Goal: Task Accomplishment & Management: Use online tool/utility

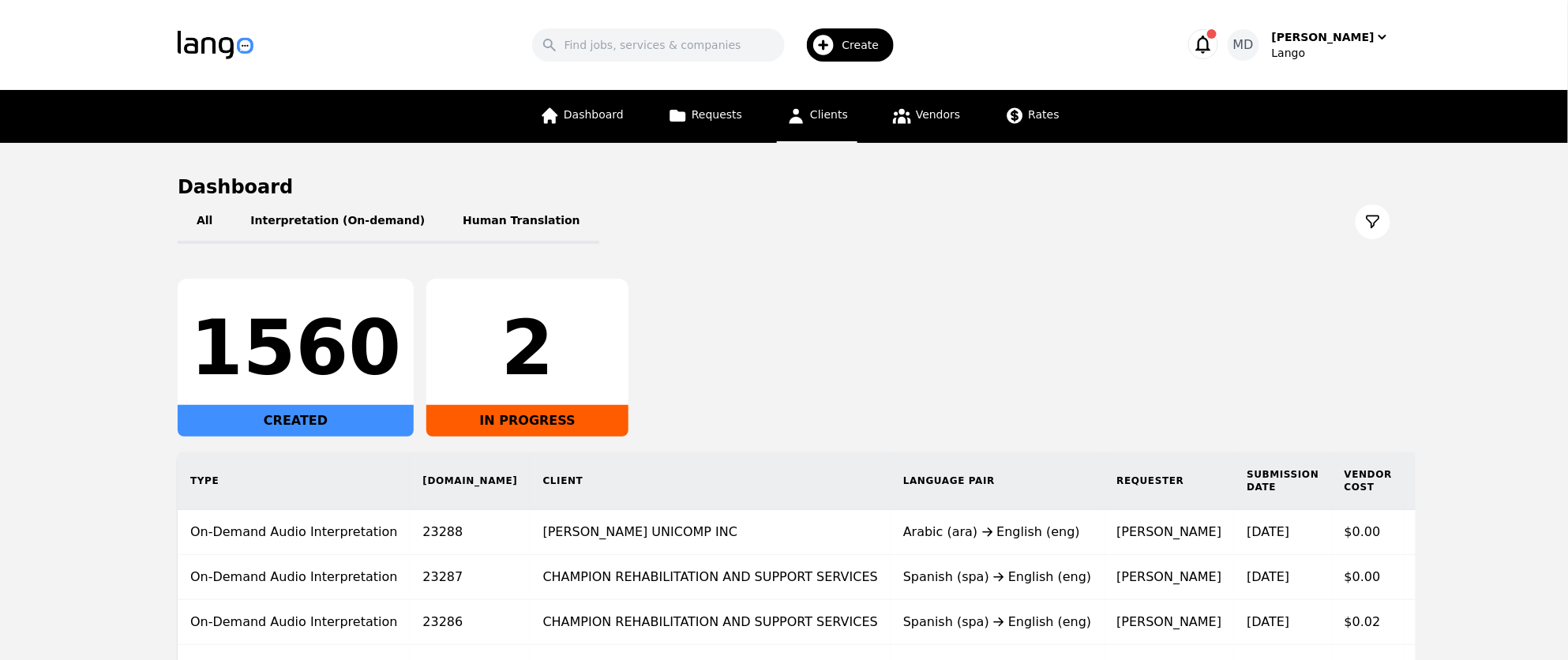
click at [835, 113] on span "Clients" at bounding box center [829, 114] width 38 height 13
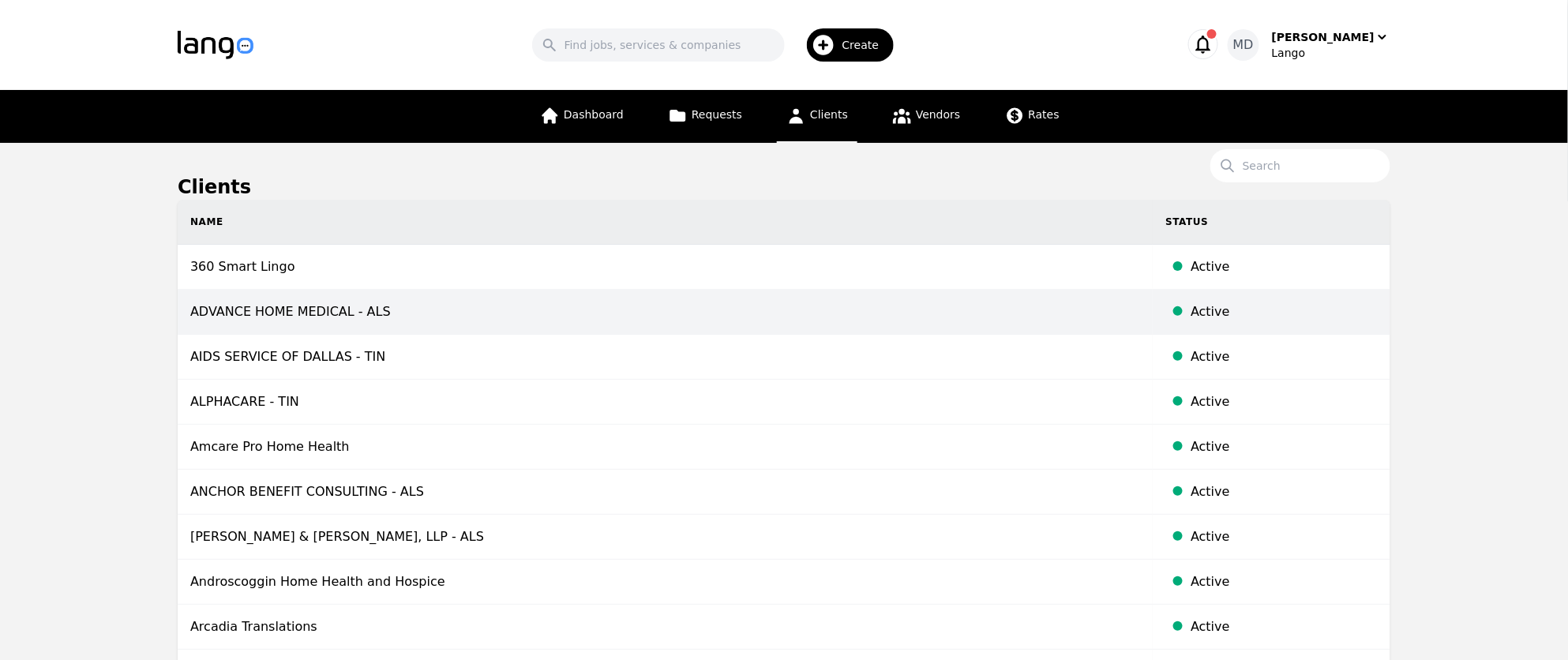
click at [519, 314] on td "ADVANCE HOME MEDICAL - ALS" at bounding box center [666, 313] width 975 height 45
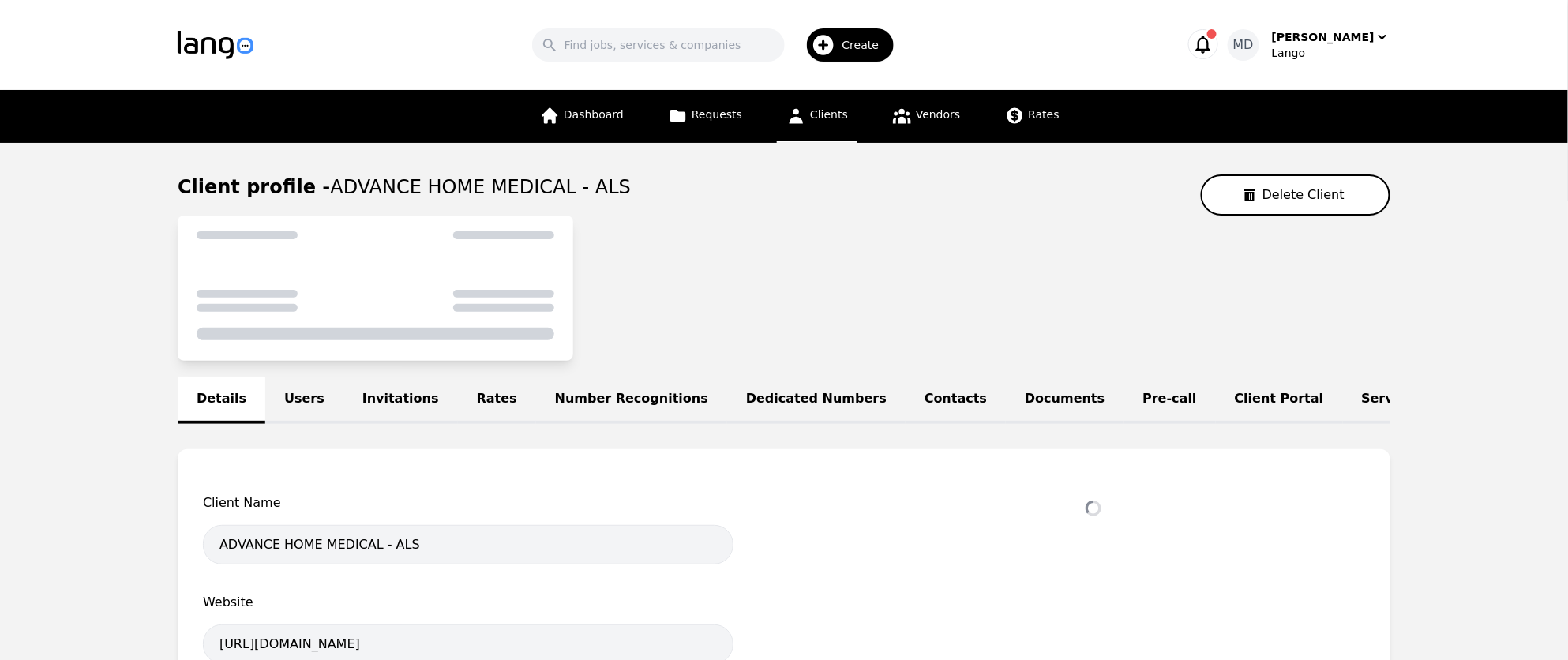
select select "active"
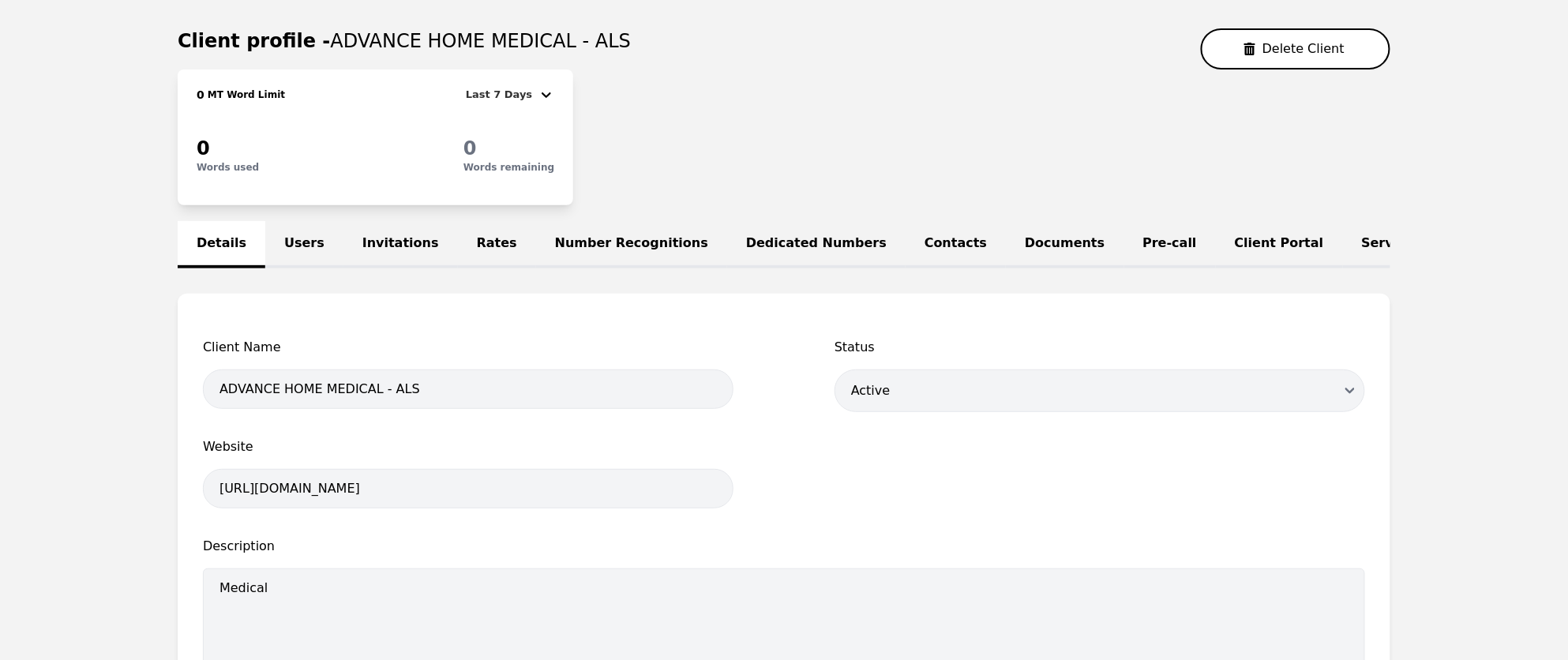
click at [464, 230] on link "Rates" at bounding box center [496, 244] width 78 height 48
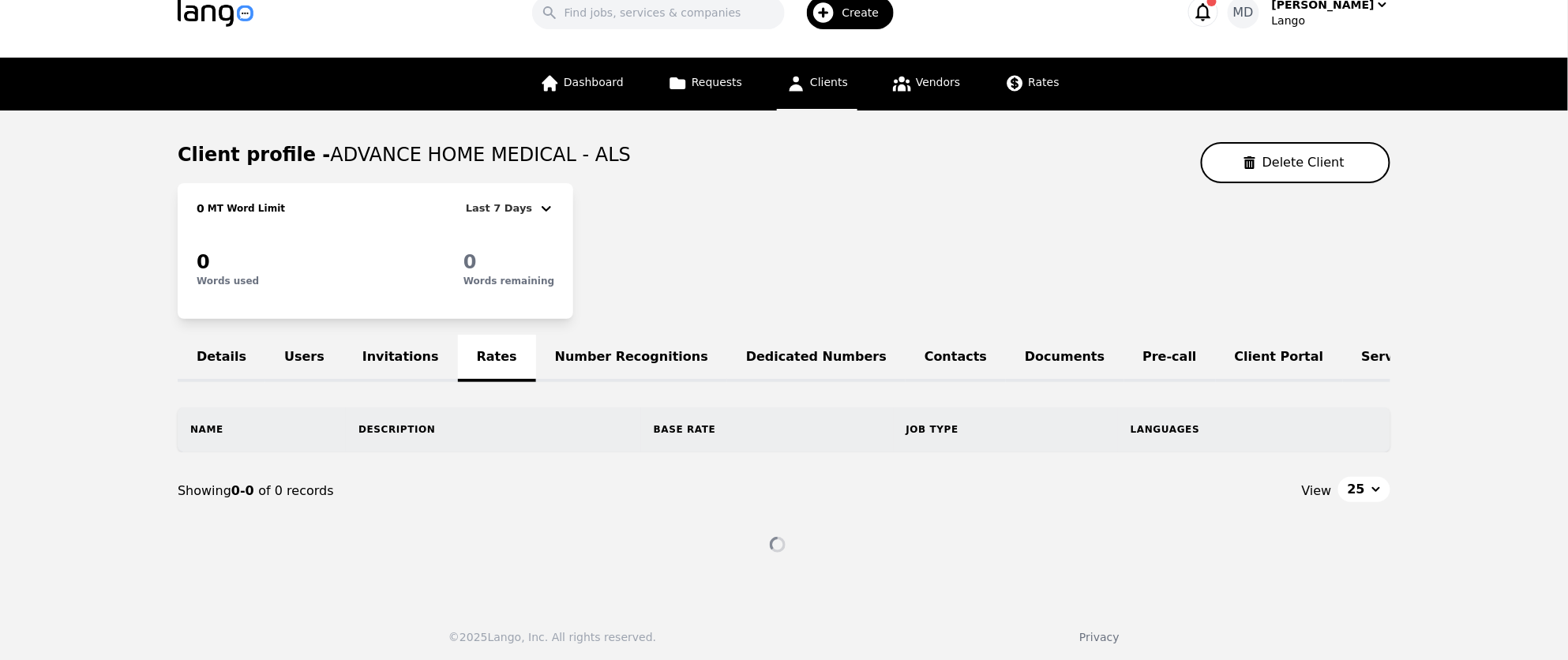
scroll to position [2, 0]
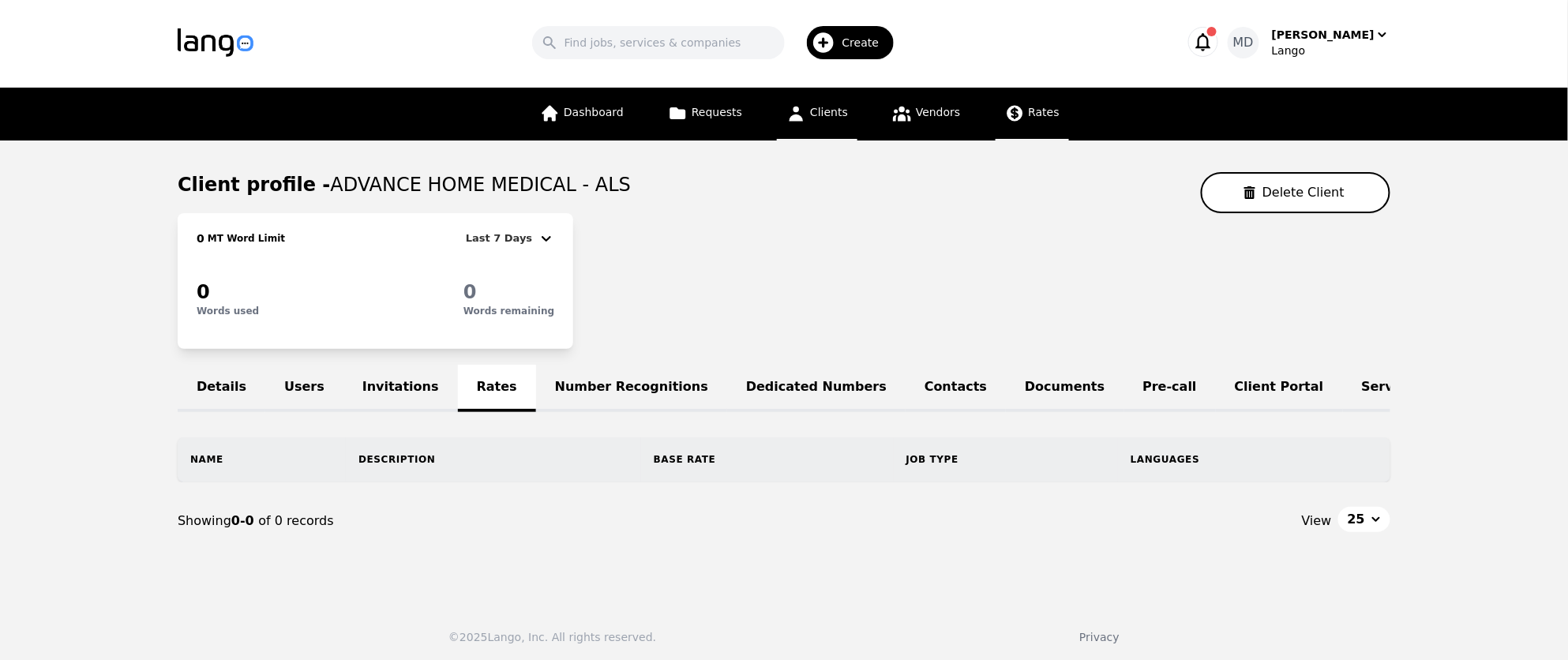
click at [1042, 113] on span "Rates" at bounding box center [1044, 112] width 31 height 13
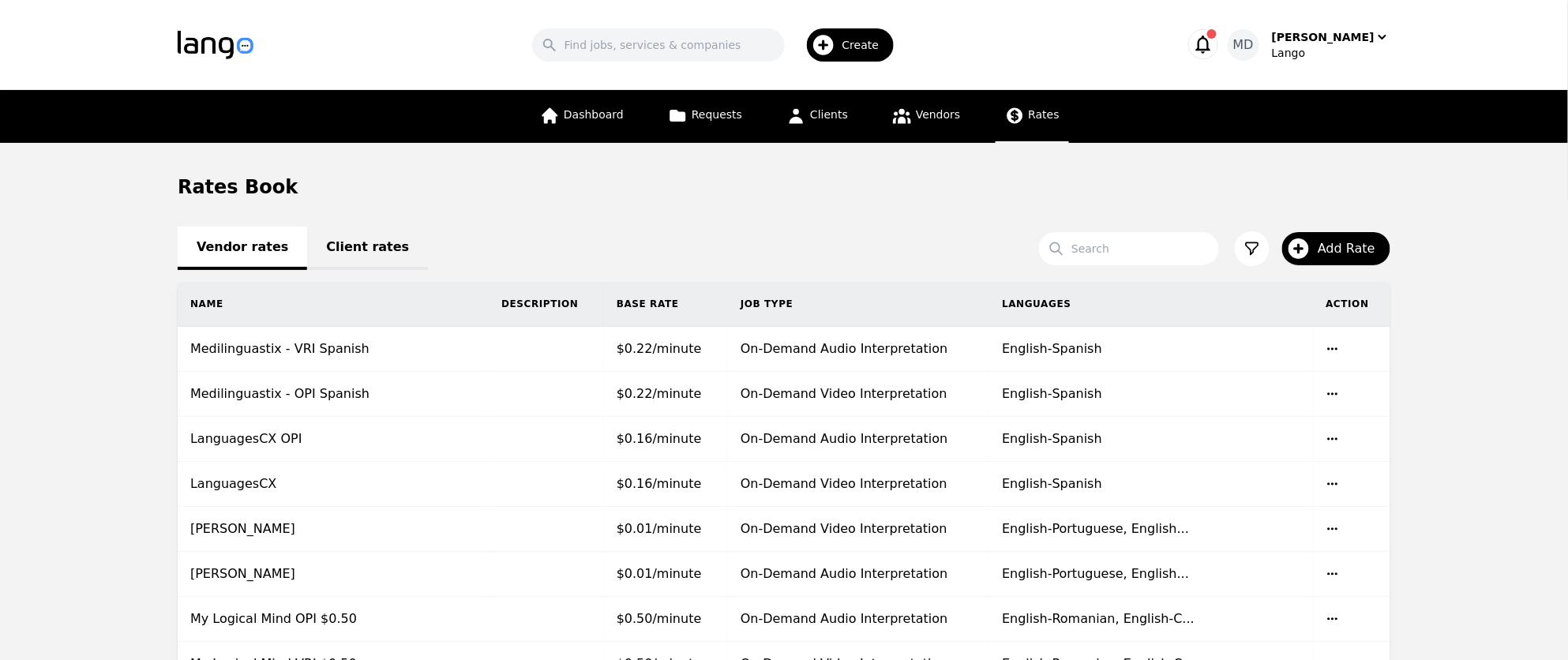
click at [346, 257] on link "Client rates" at bounding box center [367, 248] width 121 height 44
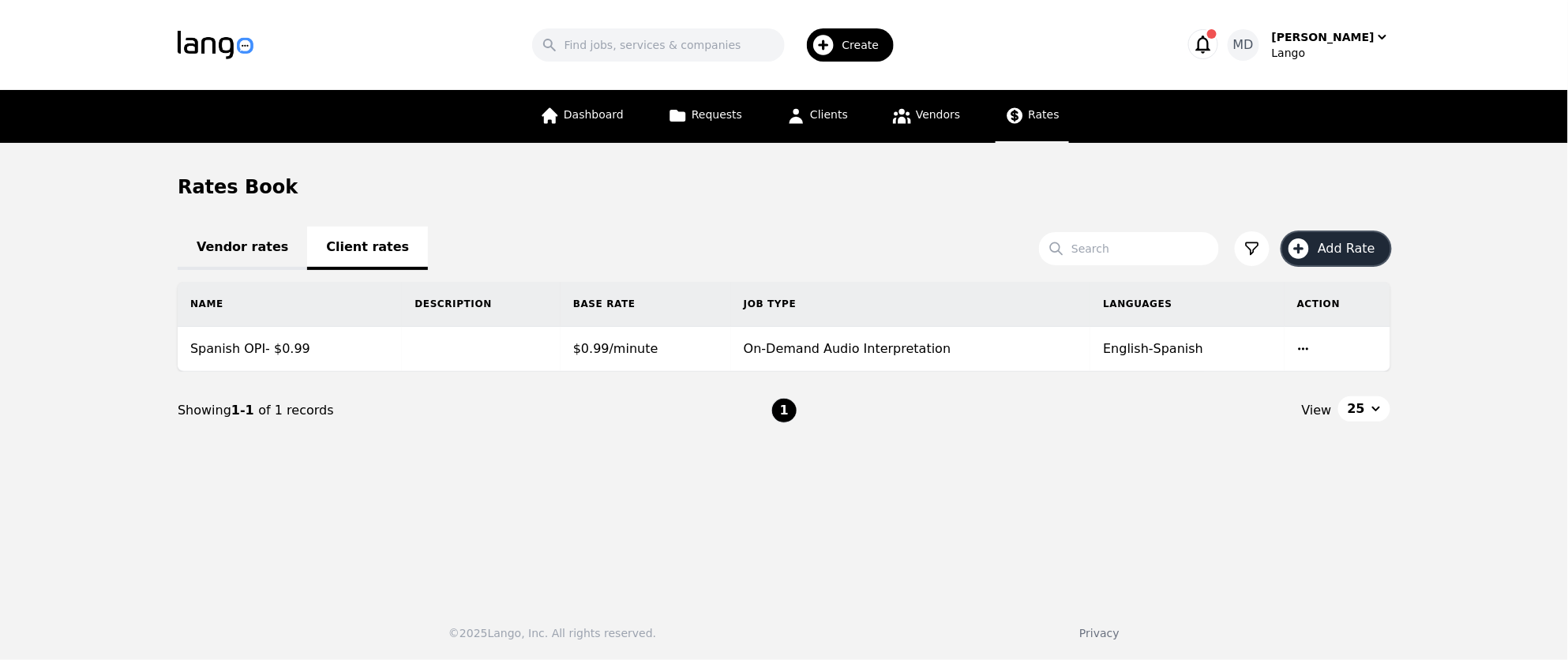
click at [1348, 249] on span "Add Rate" at bounding box center [1352, 249] width 68 height 19
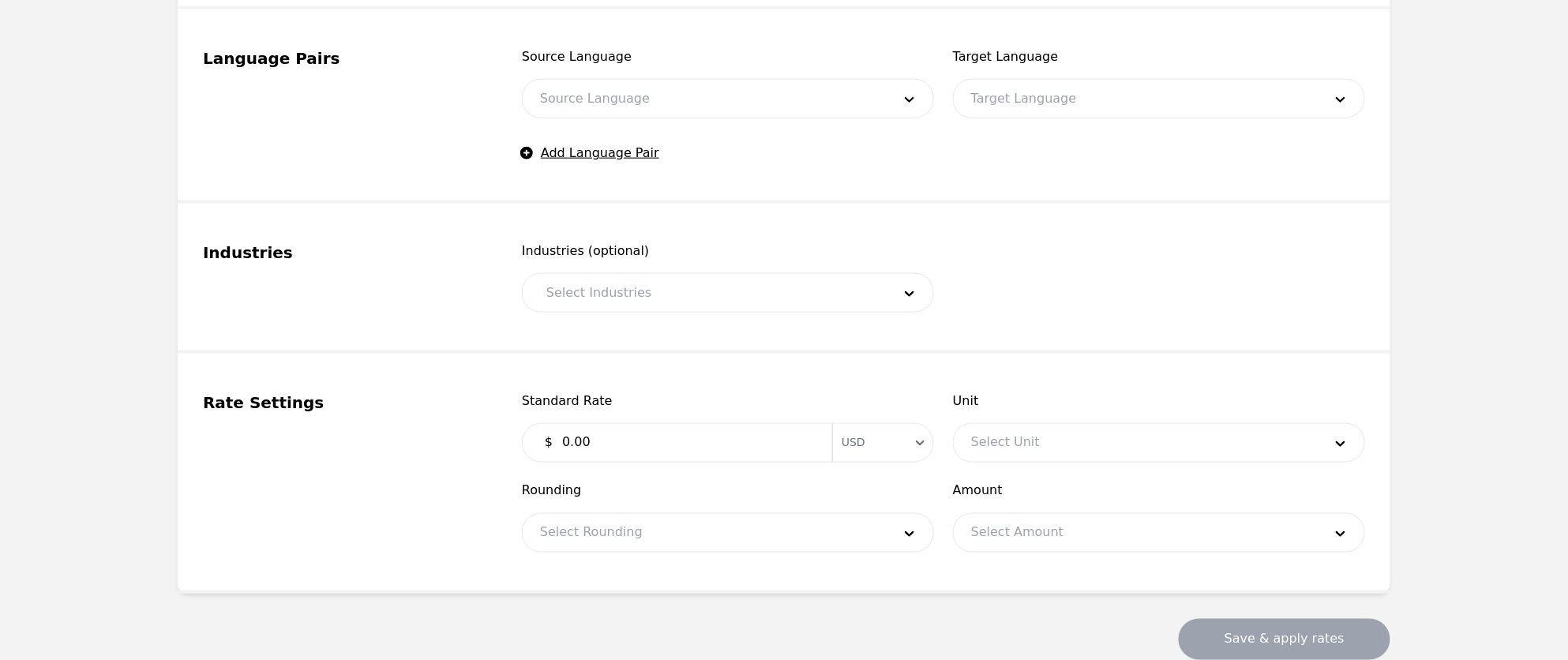
scroll to position [733, 0]
